Goal: Task Accomplishment & Management: Use online tool/utility

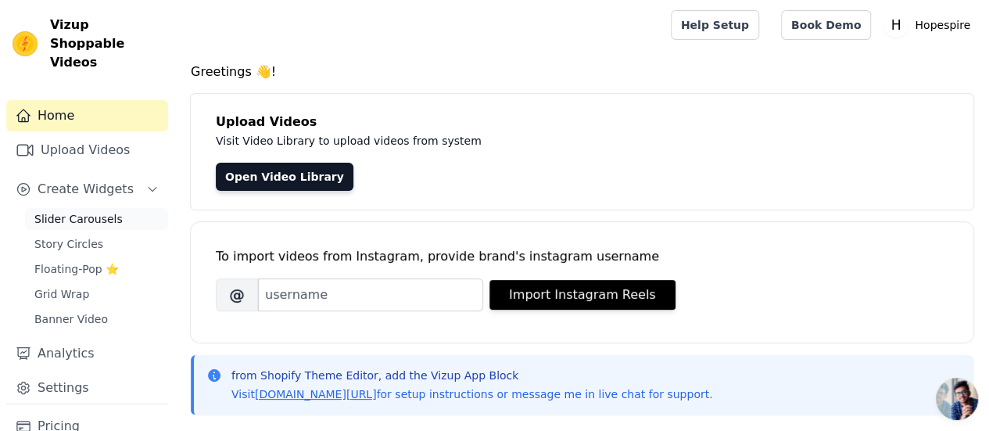
click at [108, 211] on span "Slider Carousels" at bounding box center [78, 219] width 88 height 16
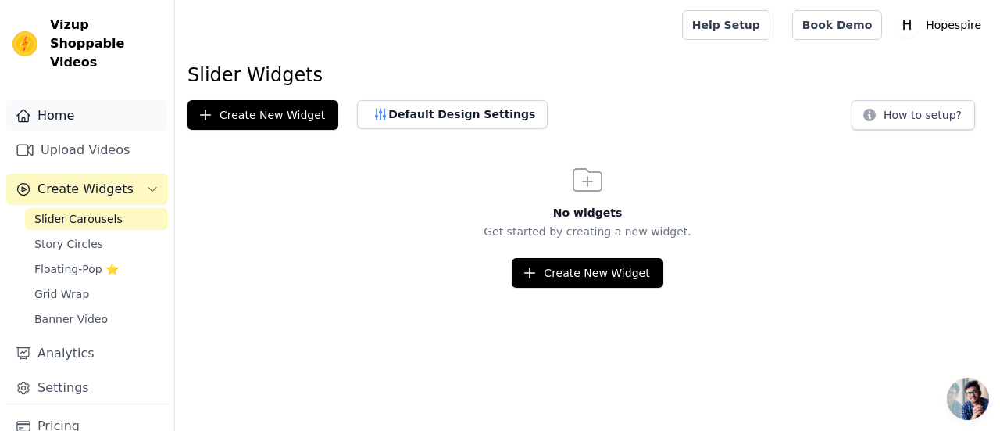
click at [60, 100] on link "Home" at bounding box center [87, 115] width 162 height 31
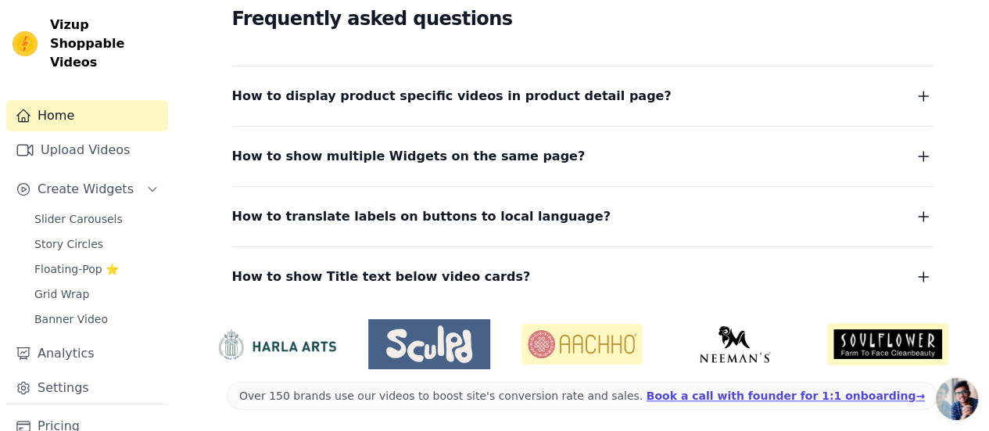
scroll to position [444, 0]
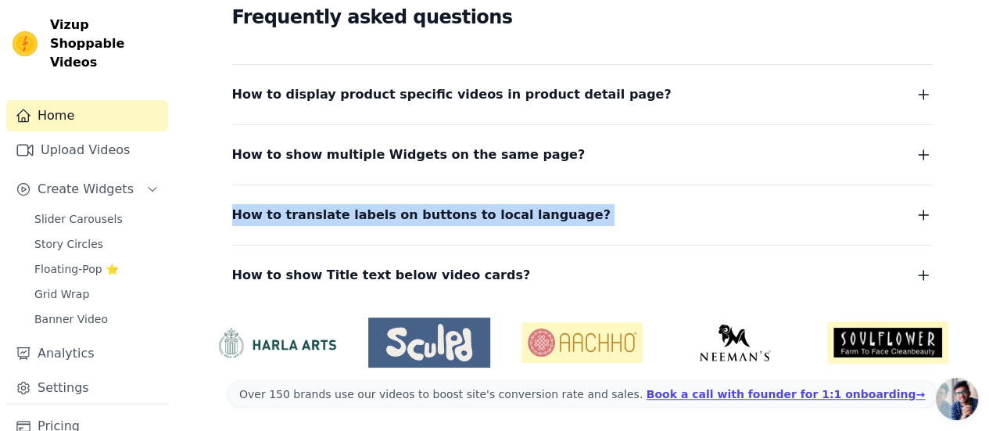
drag, startPoint x: 175, startPoint y: 218, endPoint x: 177, endPoint y: 265, distance: 47.0
click at [177, 265] on div "Greetings 👋! Upload Videos Visit Video Library to upload videos from system Ope…" at bounding box center [582, 26] width 814 height 814
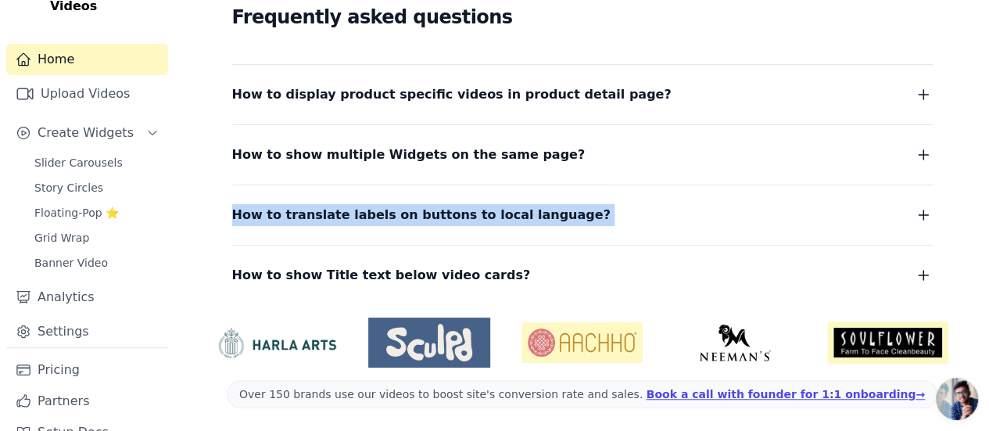
scroll to position [66, 0]
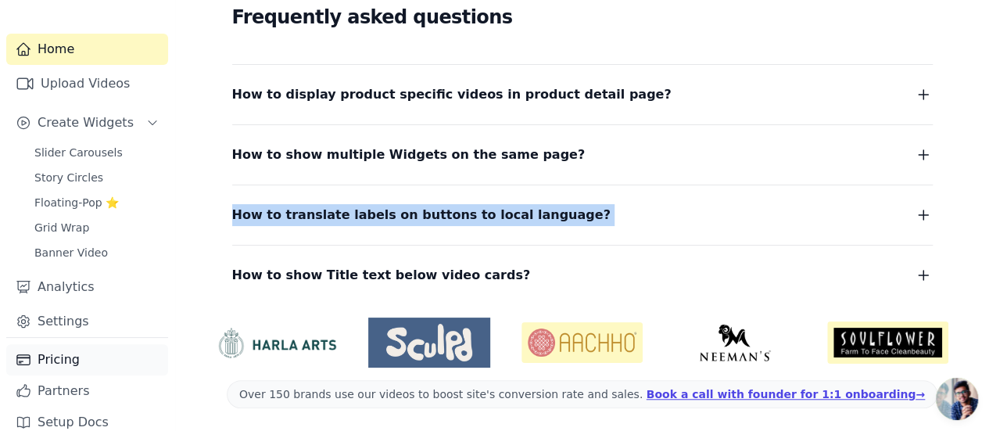
click at [64, 349] on link "Pricing" at bounding box center [87, 359] width 162 height 31
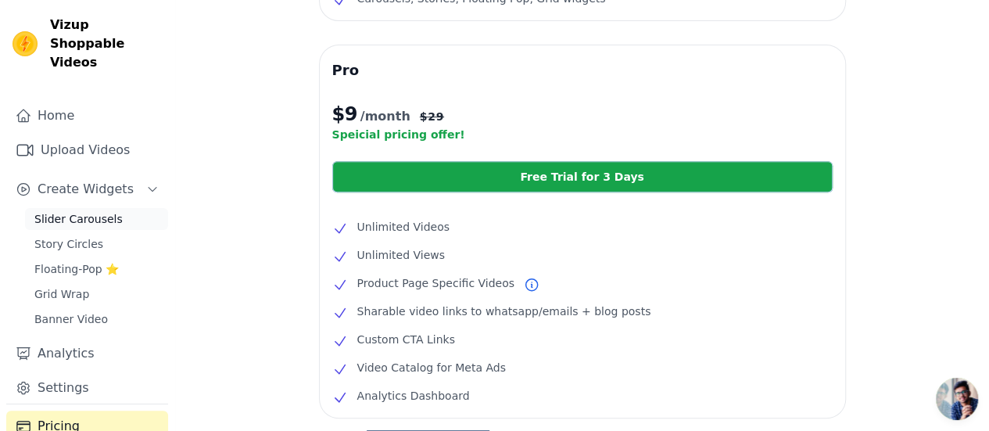
click at [95, 211] on span "Slider Carousels" at bounding box center [78, 219] width 88 height 16
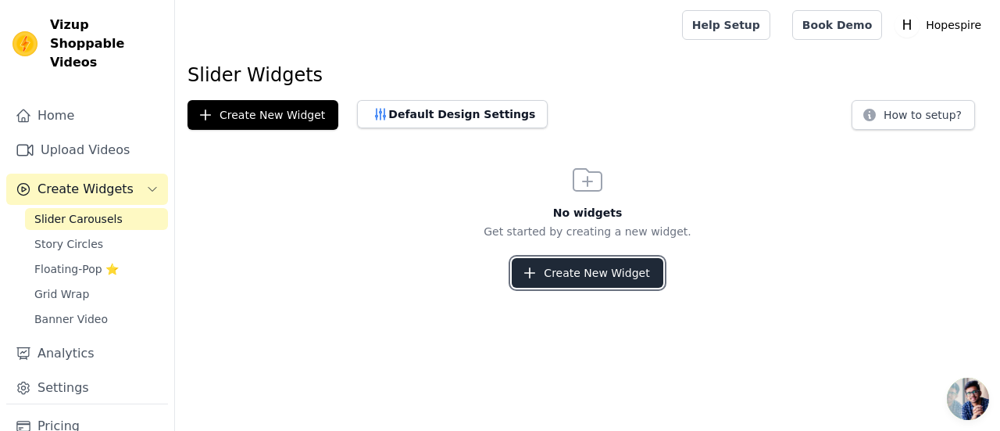
click at [520, 274] on button "Create New Widget" at bounding box center [587, 273] width 151 height 30
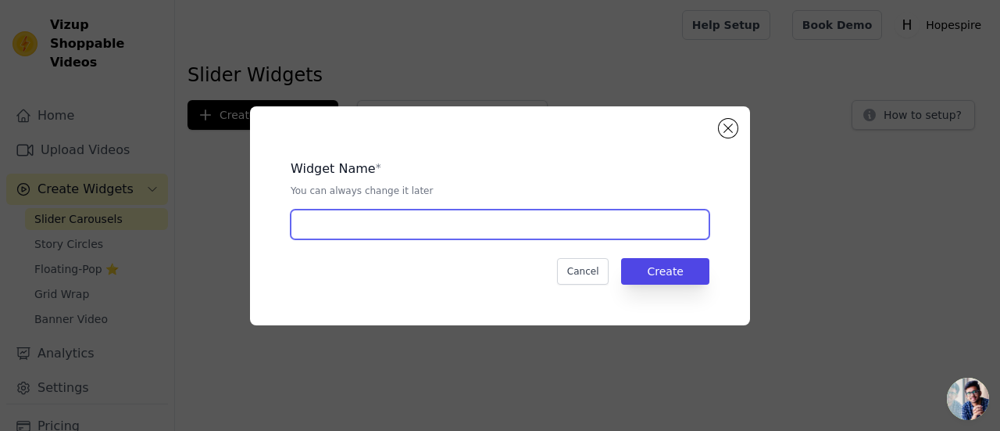
click at [469, 235] on input "text" at bounding box center [500, 224] width 419 height 30
drag, startPoint x: 372, startPoint y: 225, endPoint x: 345, endPoint y: 226, distance: 27.4
click at [345, 226] on input "product slider" at bounding box center [500, 224] width 419 height 30
type input "product slider"
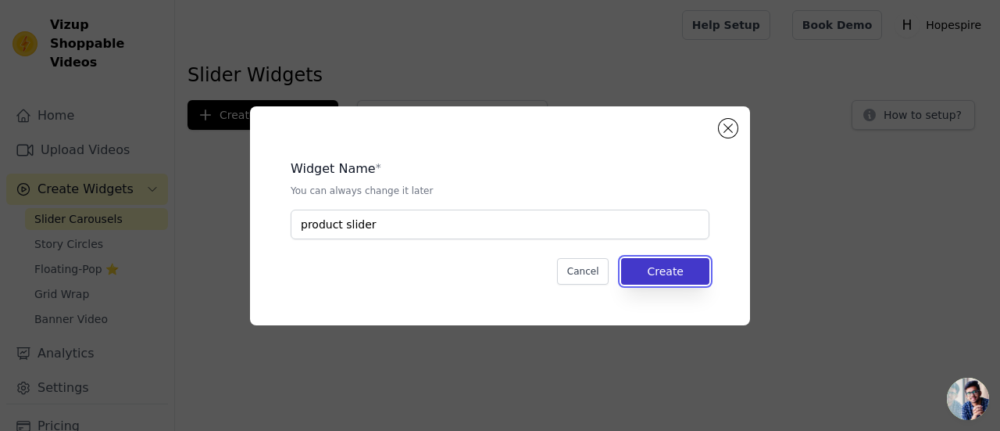
click at [690, 272] on button "Create" at bounding box center [665, 271] width 88 height 27
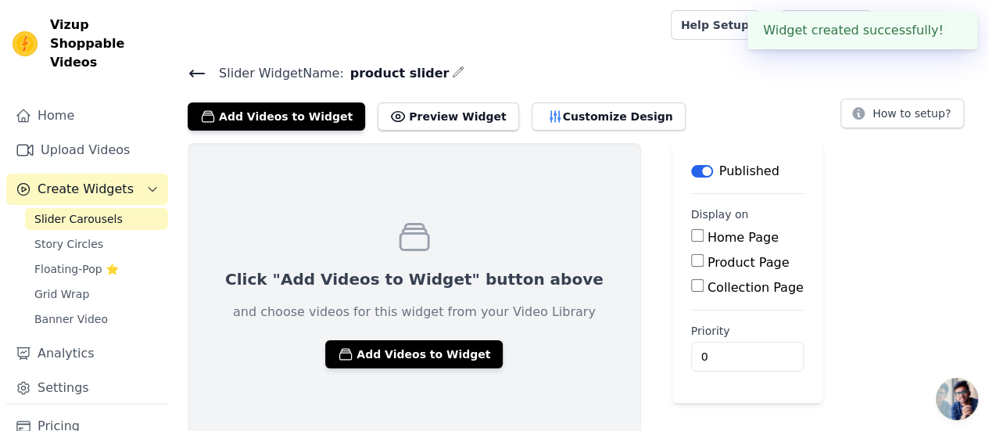
click at [691, 259] on input "Product Page" at bounding box center [697, 260] width 13 height 13
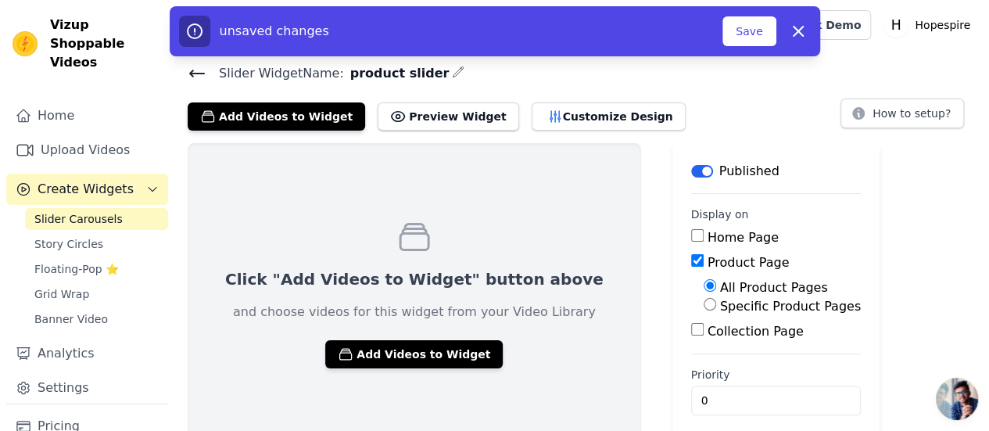
scroll to position [13, 0]
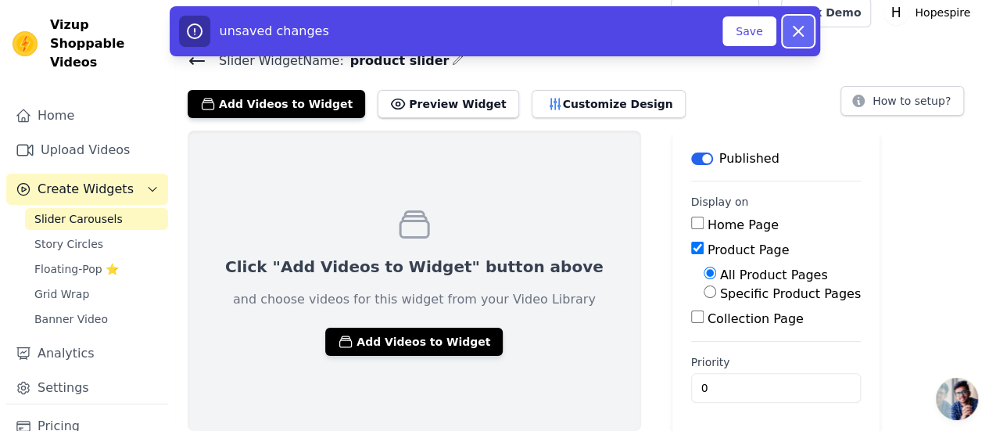
click at [802, 35] on icon "button" at bounding box center [797, 31] width 9 height 9
checkbox input "false"
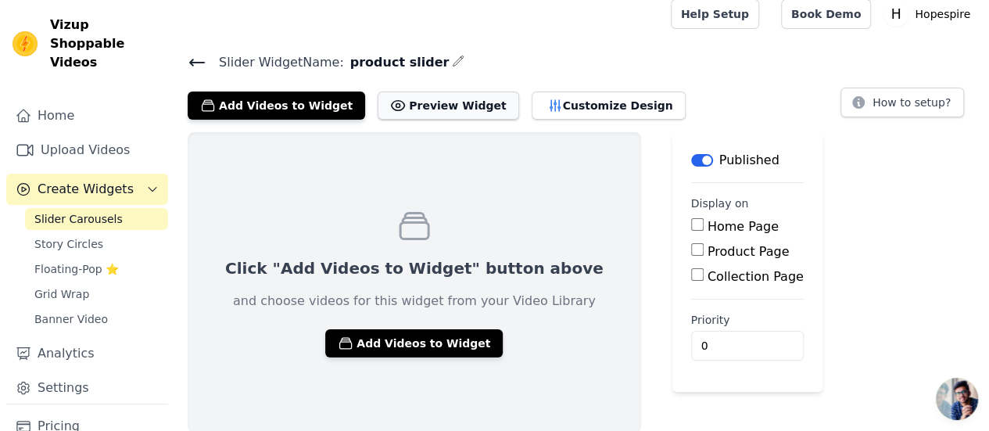
click at [452, 105] on button "Preview Widget" at bounding box center [447, 105] width 141 height 28
click at [61, 286] on span "Grid Wrap" at bounding box center [61, 294] width 55 height 16
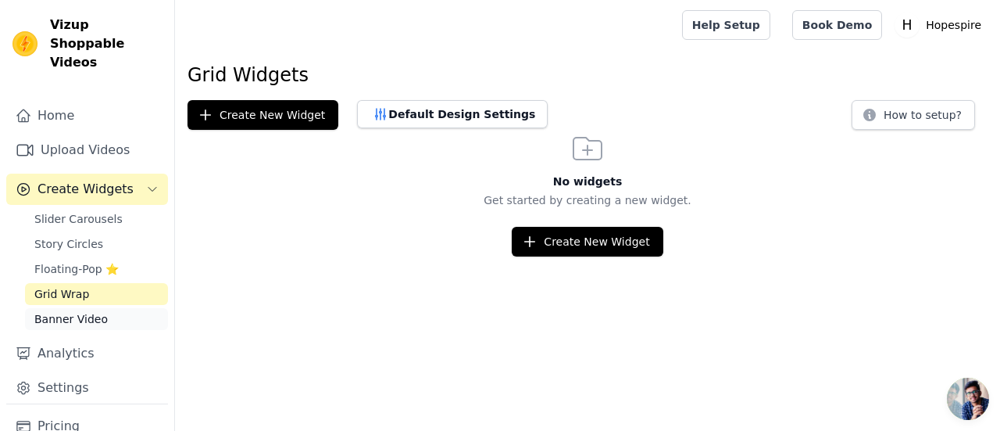
click at [66, 311] on span "Banner Video" at bounding box center [70, 319] width 73 height 16
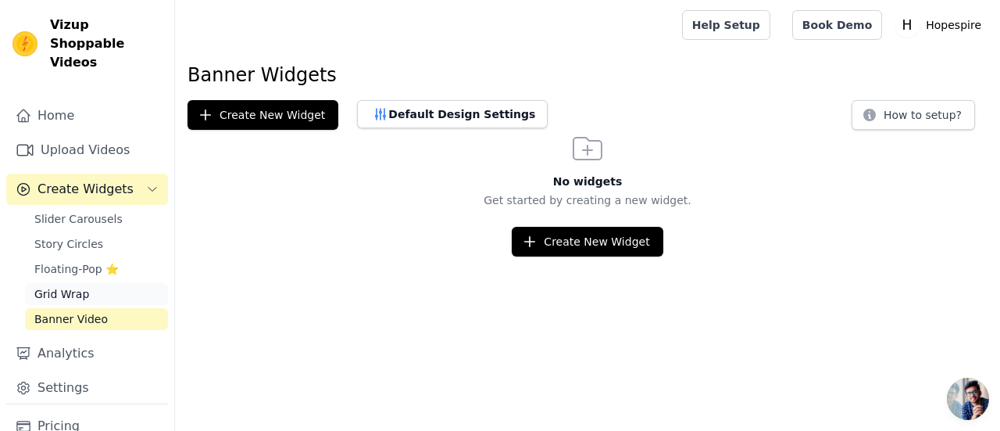
click at [64, 286] on span "Grid Wrap" at bounding box center [61, 294] width 55 height 16
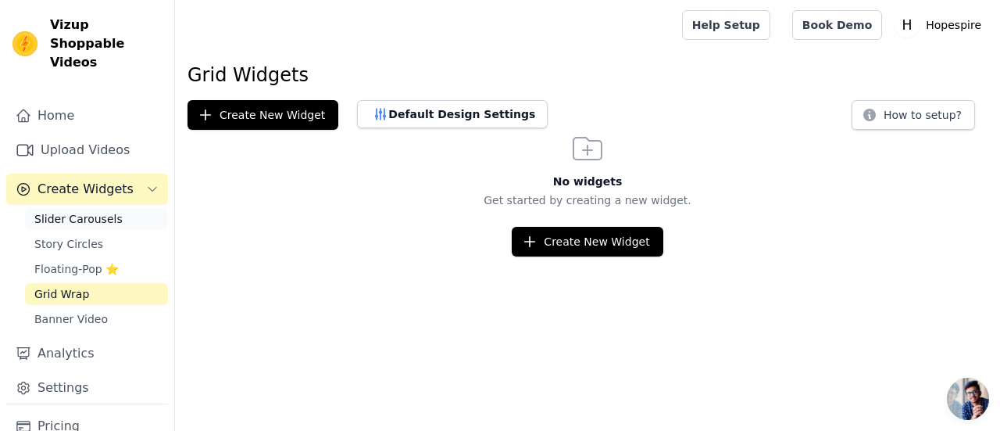
click at [86, 211] on span "Slider Carousels" at bounding box center [78, 219] width 88 height 16
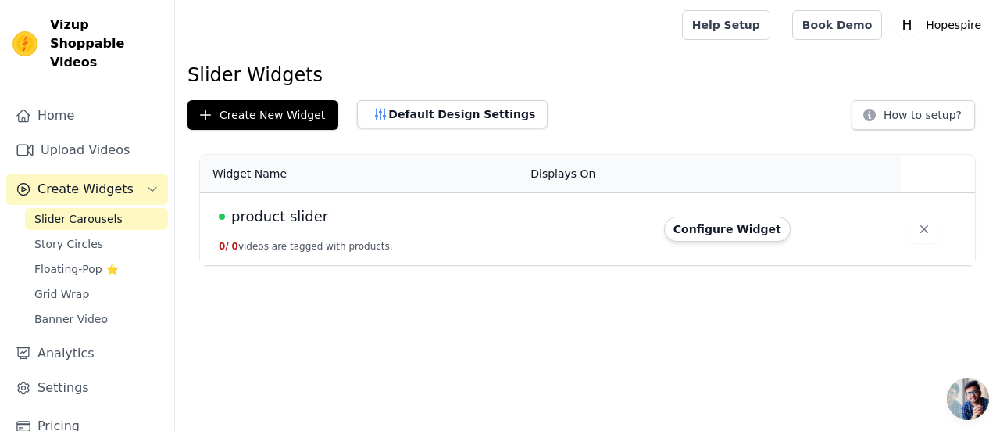
click at [296, 215] on span "product slider" at bounding box center [279, 217] width 97 height 22
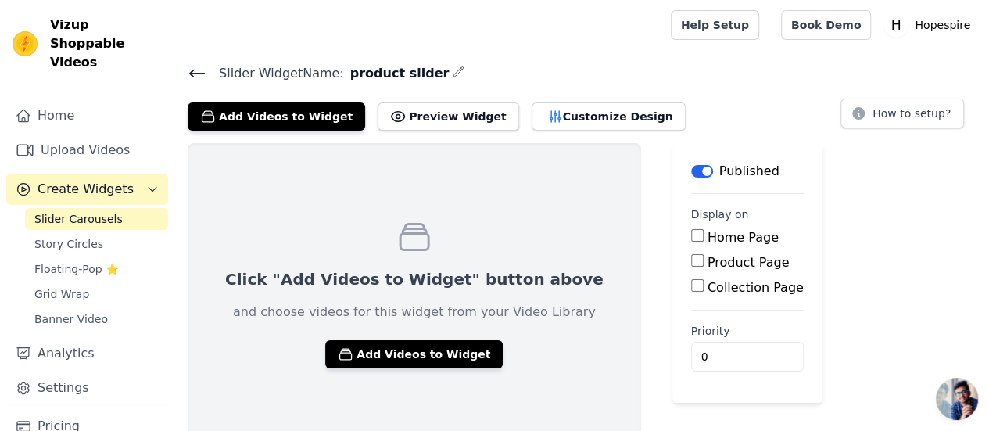
click at [691, 173] on button "Label" at bounding box center [702, 171] width 22 height 13
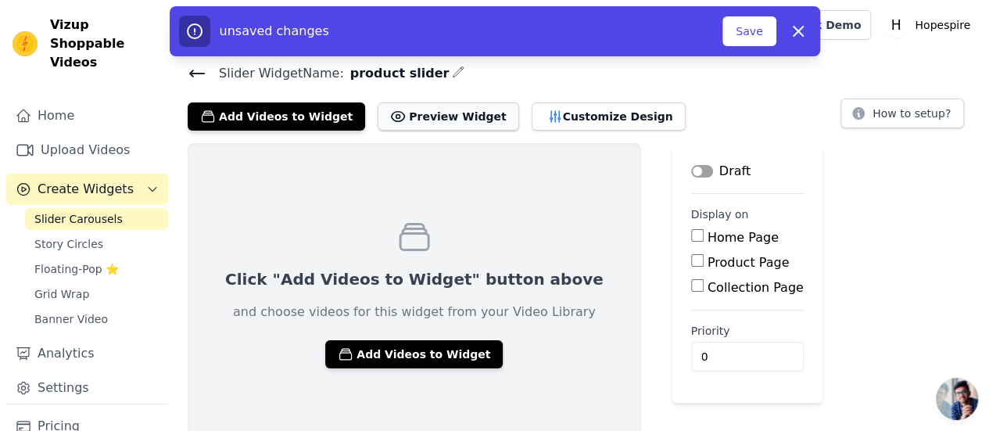
click at [420, 119] on button "Preview Widget" at bounding box center [447, 116] width 141 height 28
click at [110, 233] on link "Story Circles" at bounding box center [96, 244] width 143 height 22
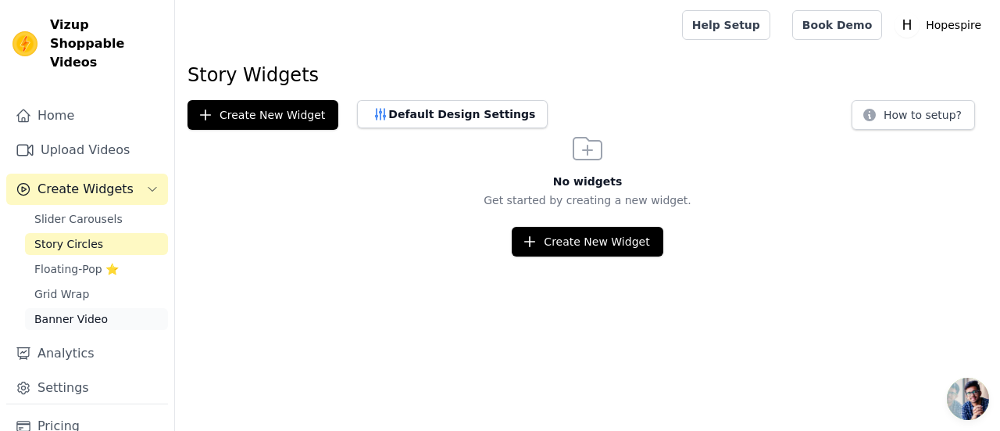
click at [70, 311] on span "Banner Video" at bounding box center [70, 319] width 73 height 16
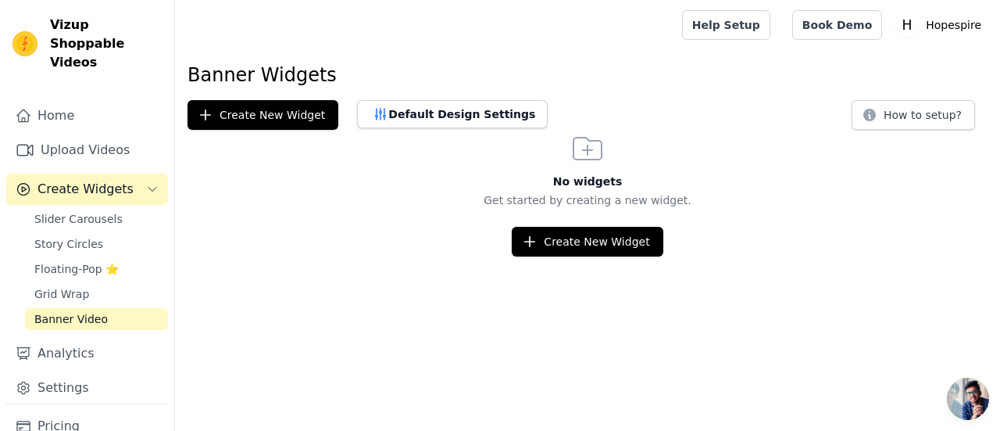
click at [70, 288] on div "Slider Carousels Story Circles Floating-Pop ⭐ Grid Wrap Banner Video" at bounding box center [96, 269] width 143 height 122
click at [69, 286] on span "Grid Wrap" at bounding box center [61, 294] width 55 height 16
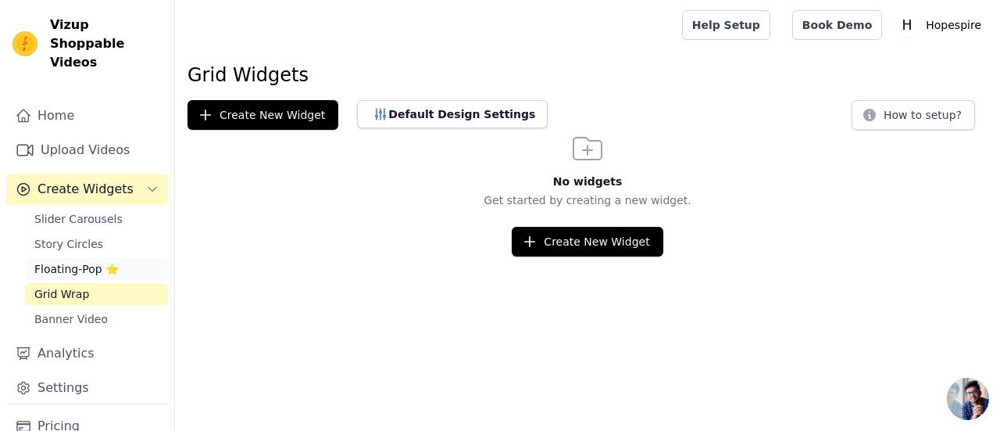
click at [66, 261] on span "Floating-Pop ⭐" at bounding box center [76, 269] width 84 height 16
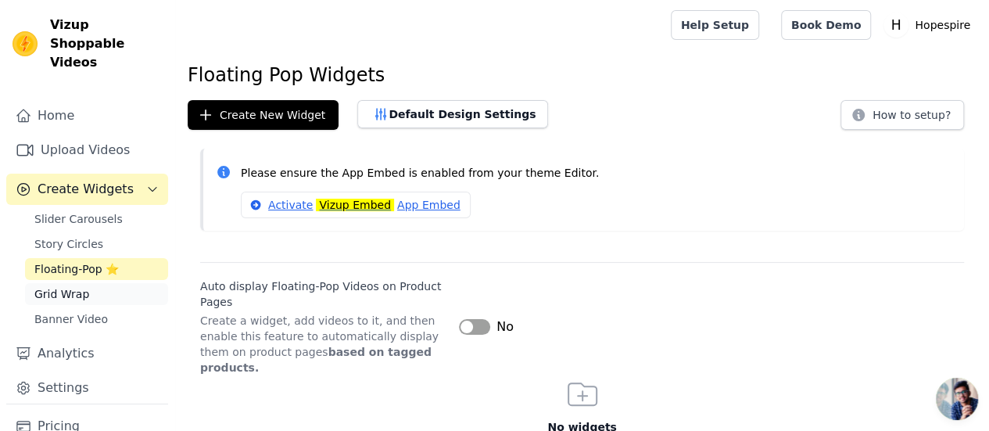
click at [58, 286] on span "Grid Wrap" at bounding box center [61, 294] width 55 height 16
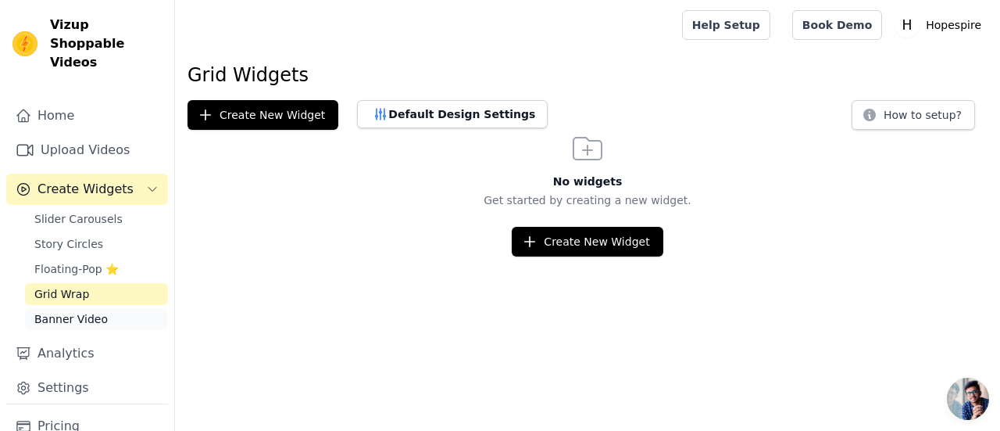
click at [53, 311] on span "Banner Video" at bounding box center [70, 319] width 73 height 16
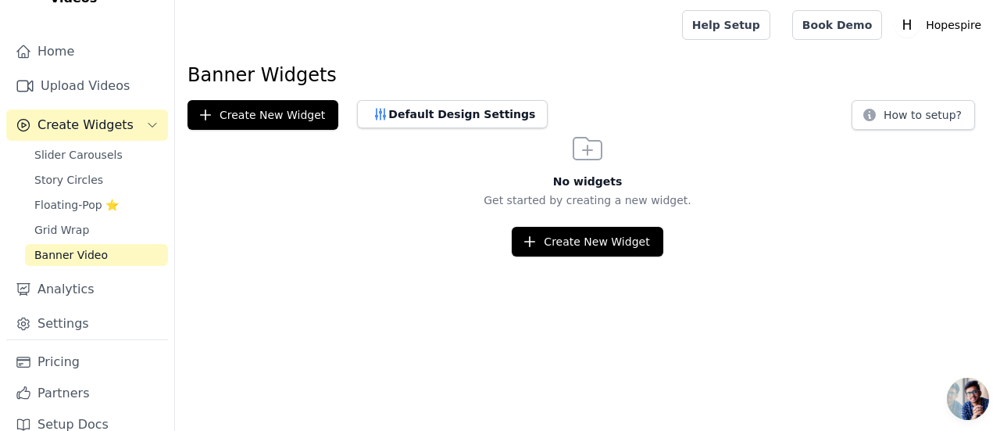
scroll to position [66, 0]
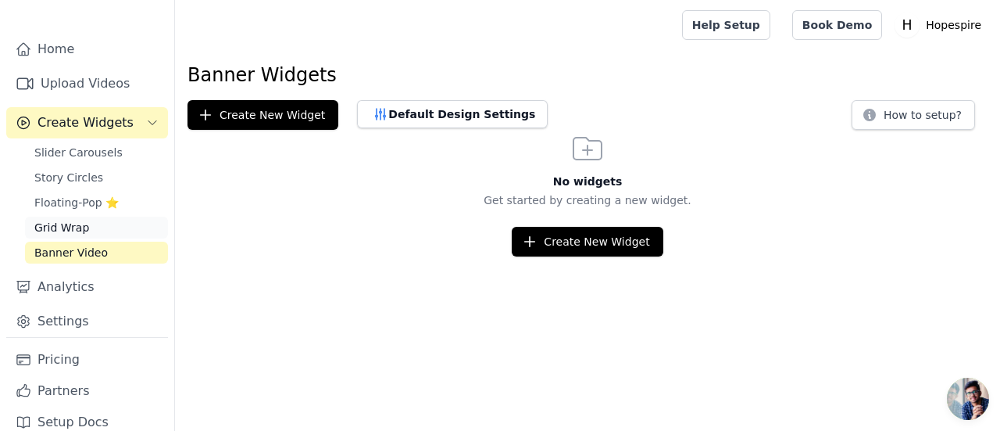
click at [52, 220] on span "Grid Wrap" at bounding box center [61, 228] width 55 height 16
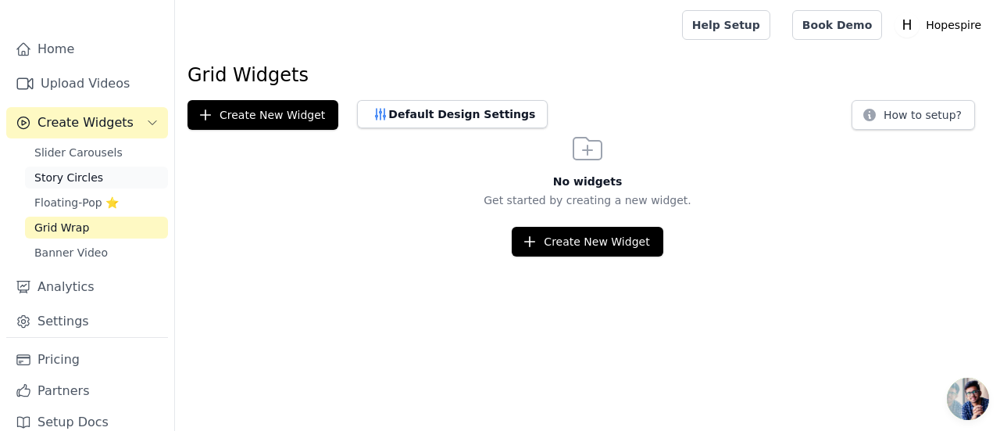
click at [65, 170] on span "Story Circles" at bounding box center [68, 178] width 69 height 16
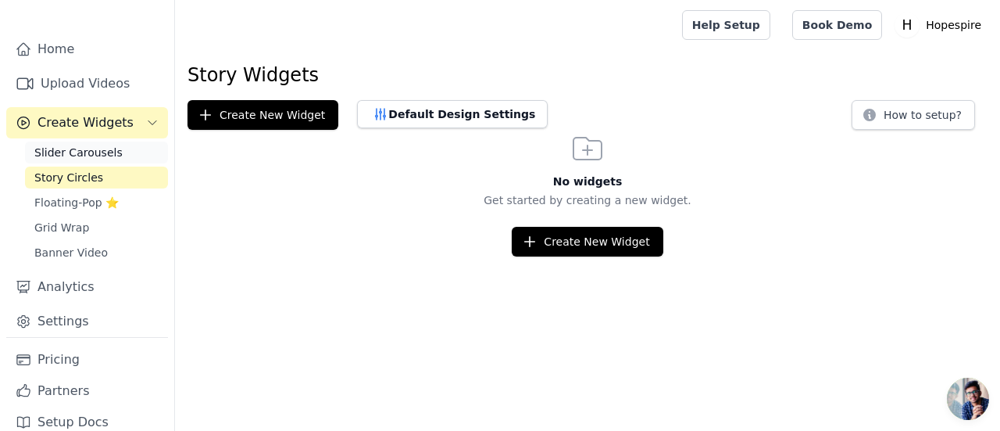
click at [66, 145] on span "Slider Carousels" at bounding box center [78, 153] width 88 height 16
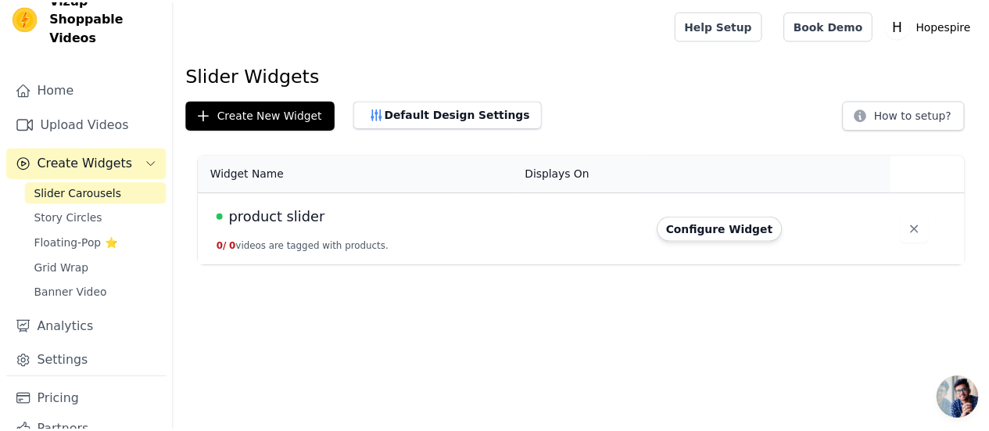
scroll to position [66, 0]
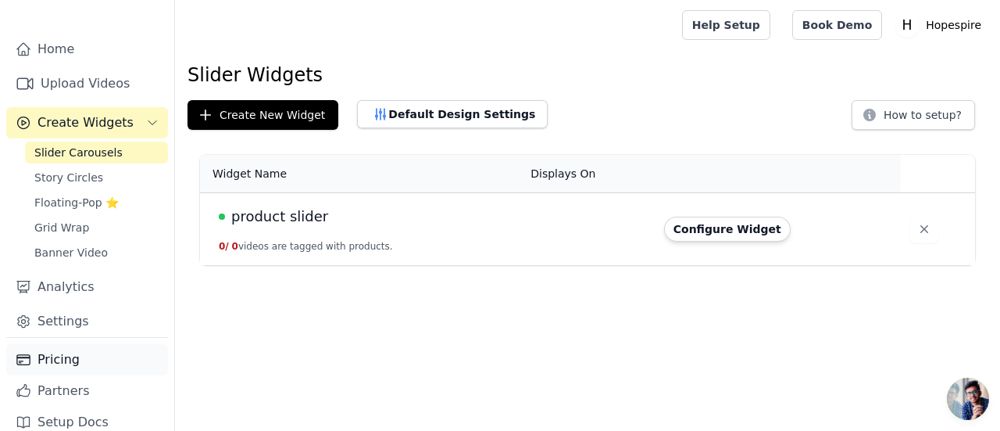
click at [90, 344] on link "Pricing" at bounding box center [87, 359] width 162 height 31
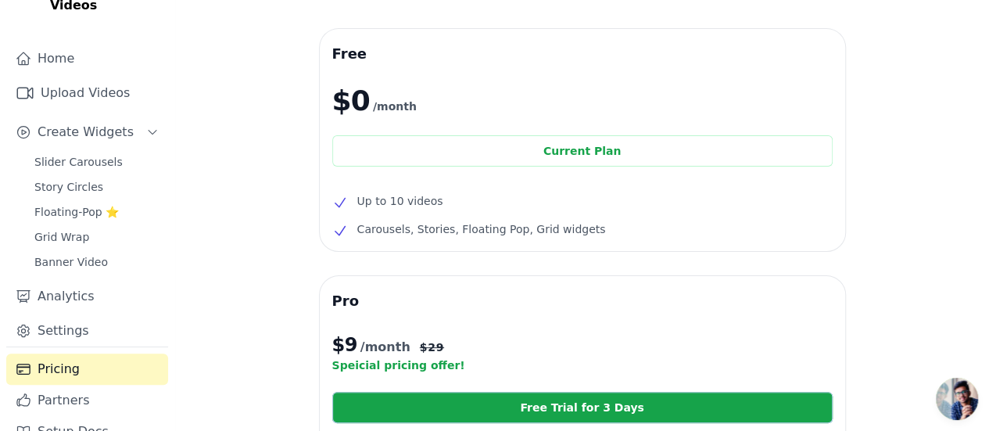
scroll to position [66, 0]
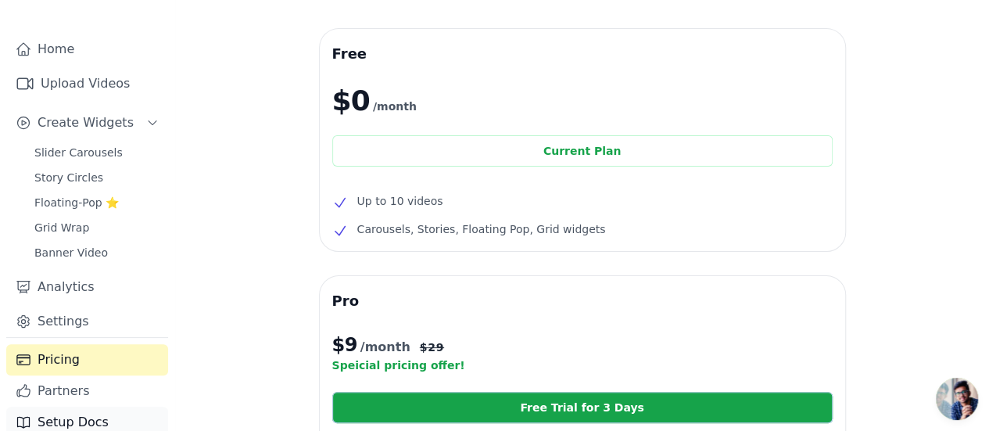
click at [88, 406] on link "Setup Docs" at bounding box center [87, 421] width 162 height 31
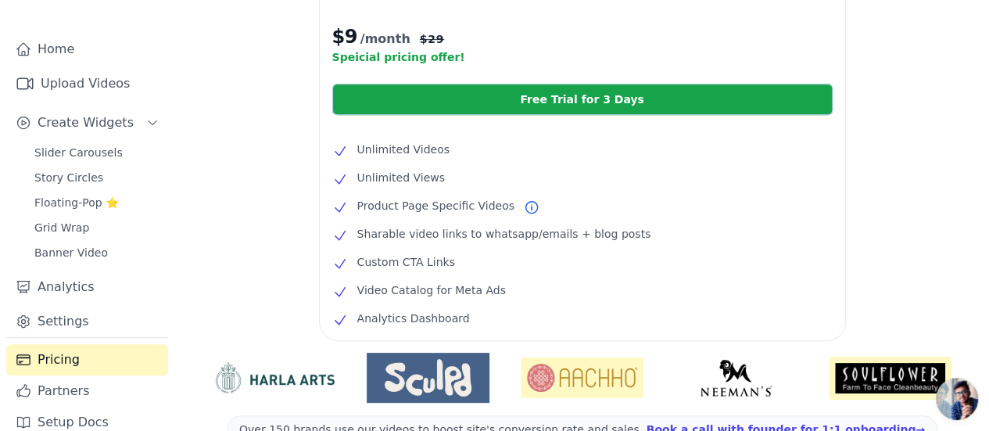
scroll to position [448, 0]
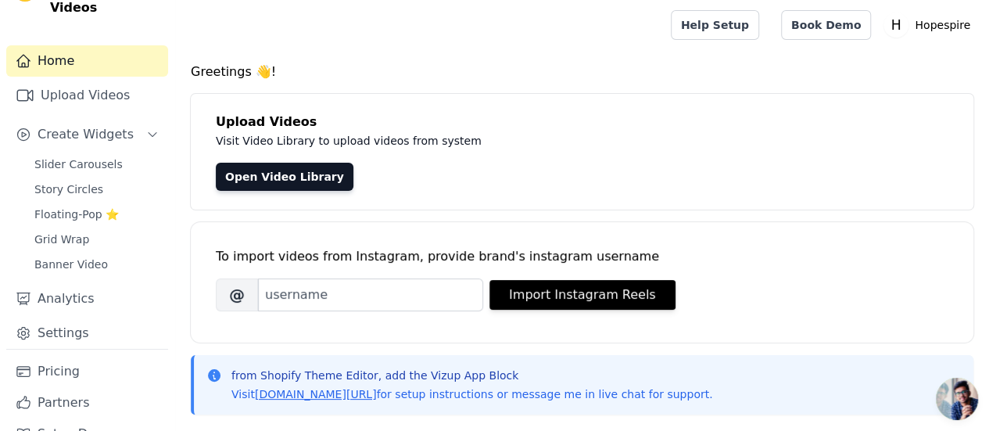
scroll to position [66, 0]
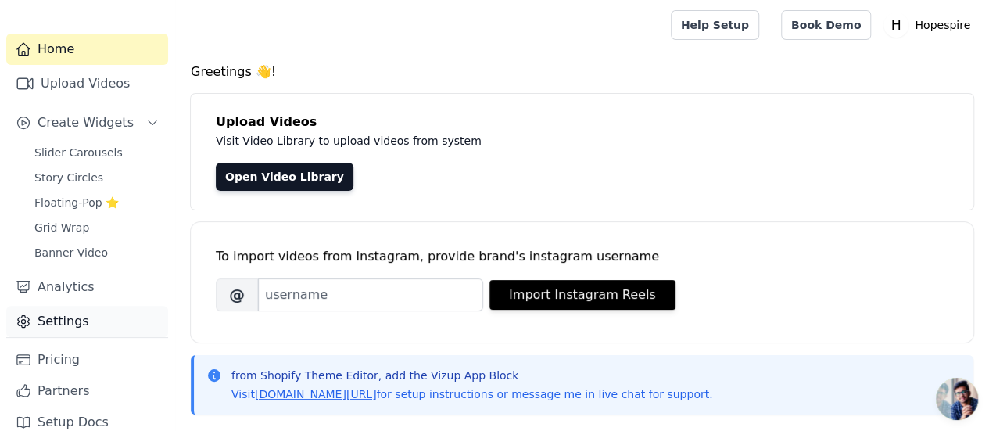
click at [123, 306] on link "Settings" at bounding box center [87, 321] width 162 height 31
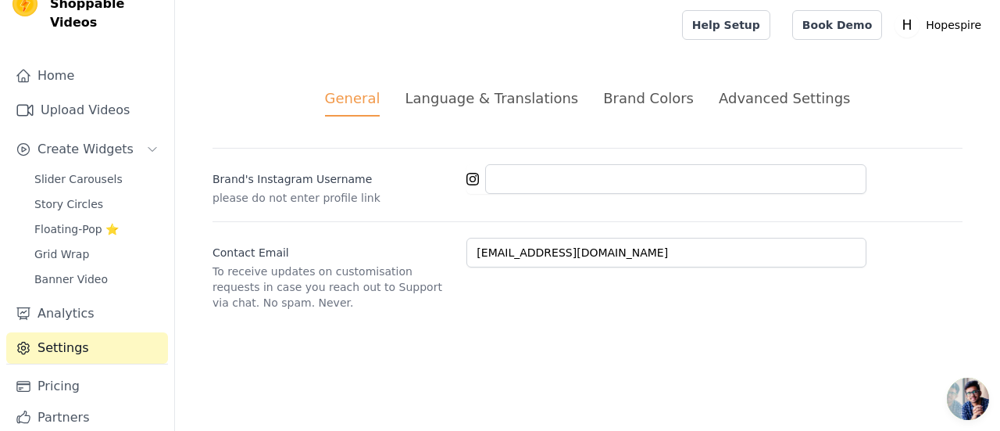
scroll to position [66, 0]
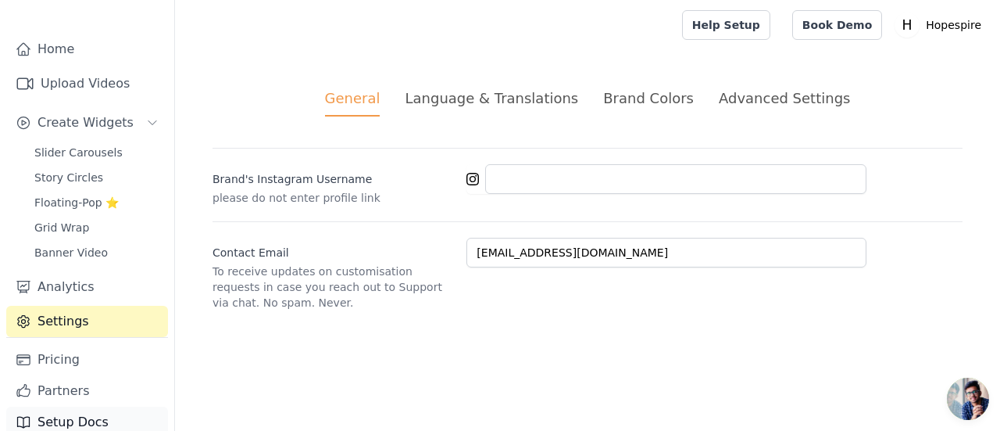
click at [102, 406] on link "Setup Docs" at bounding box center [87, 421] width 162 height 31
